Goal: Find specific page/section: Find specific page/section

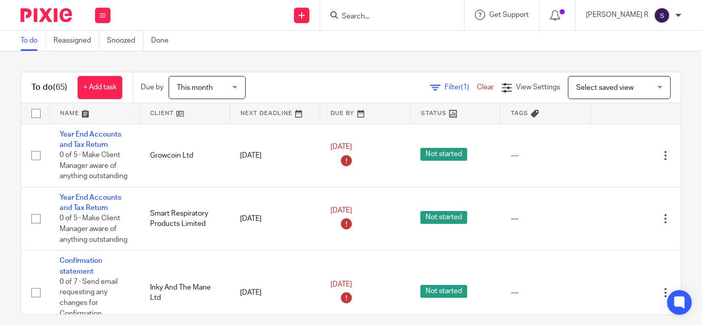
click at [388, 16] on input "Search" at bounding box center [387, 16] width 92 height 9
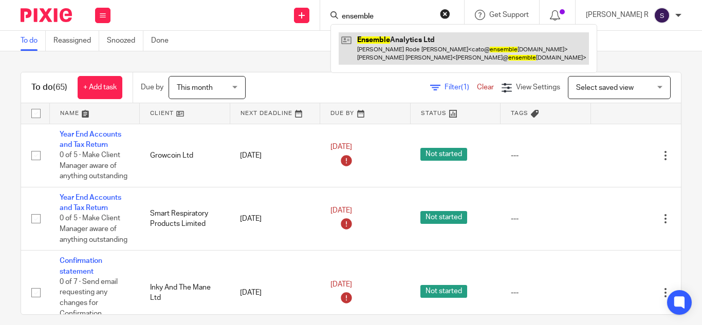
type input "ensemble"
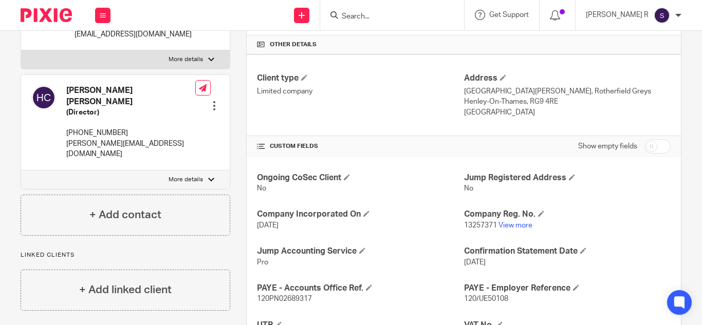
scroll to position [270, 0]
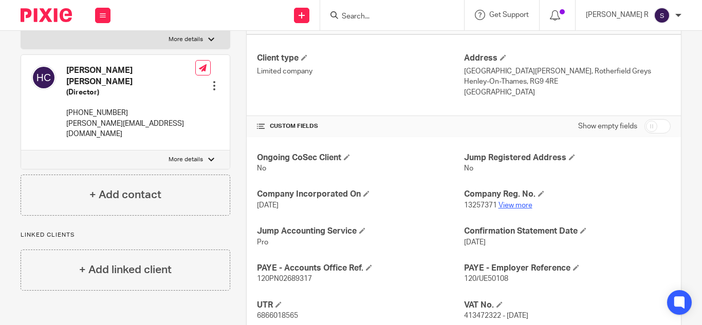
click at [505, 208] on link "View more" at bounding box center [515, 205] width 34 height 7
